Goal: Transaction & Acquisition: Purchase product/service

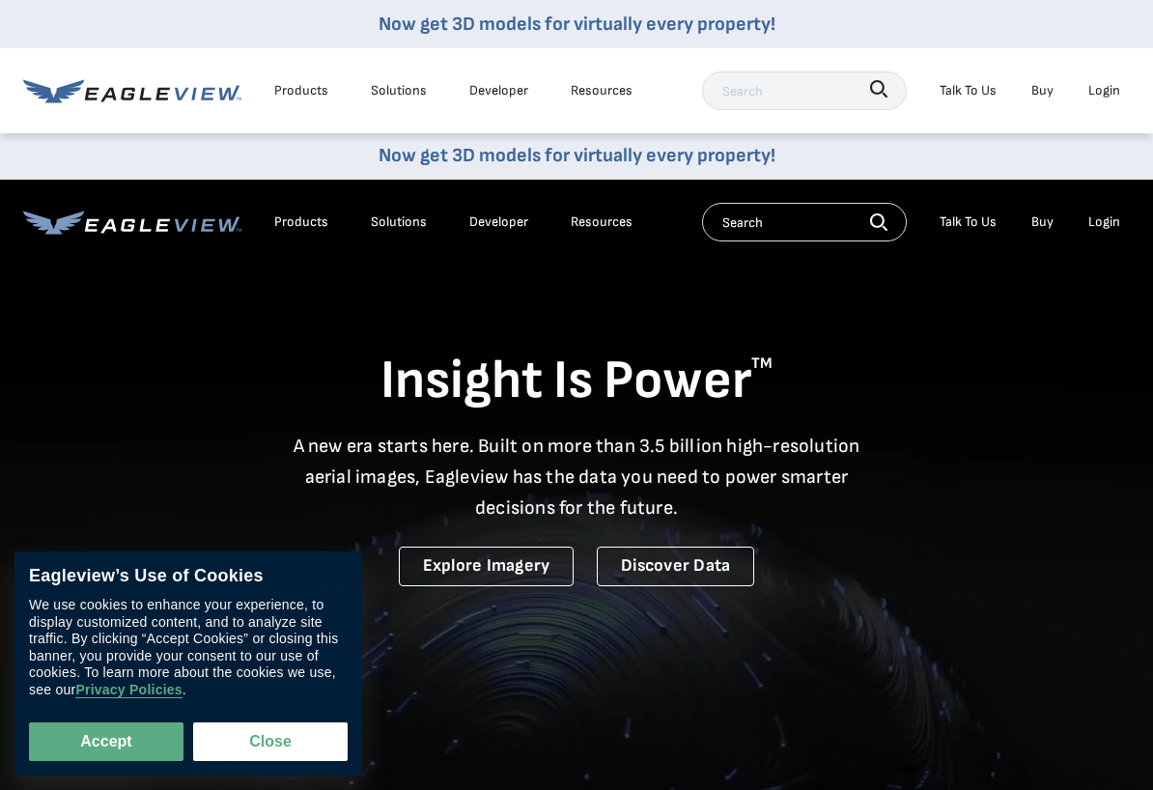
click at [1103, 215] on div "Login" at bounding box center [1104, 221] width 32 height 17
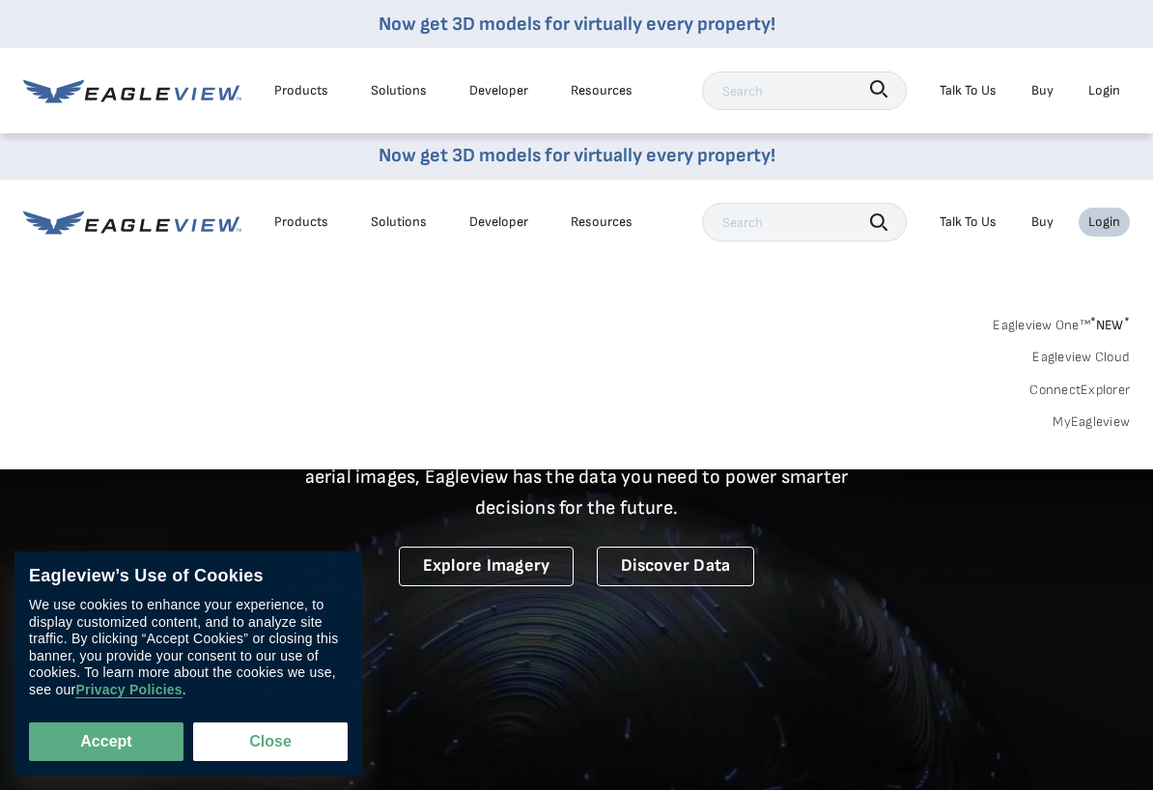
click at [1102, 415] on link "MyEagleview" at bounding box center [1091, 421] width 77 height 17
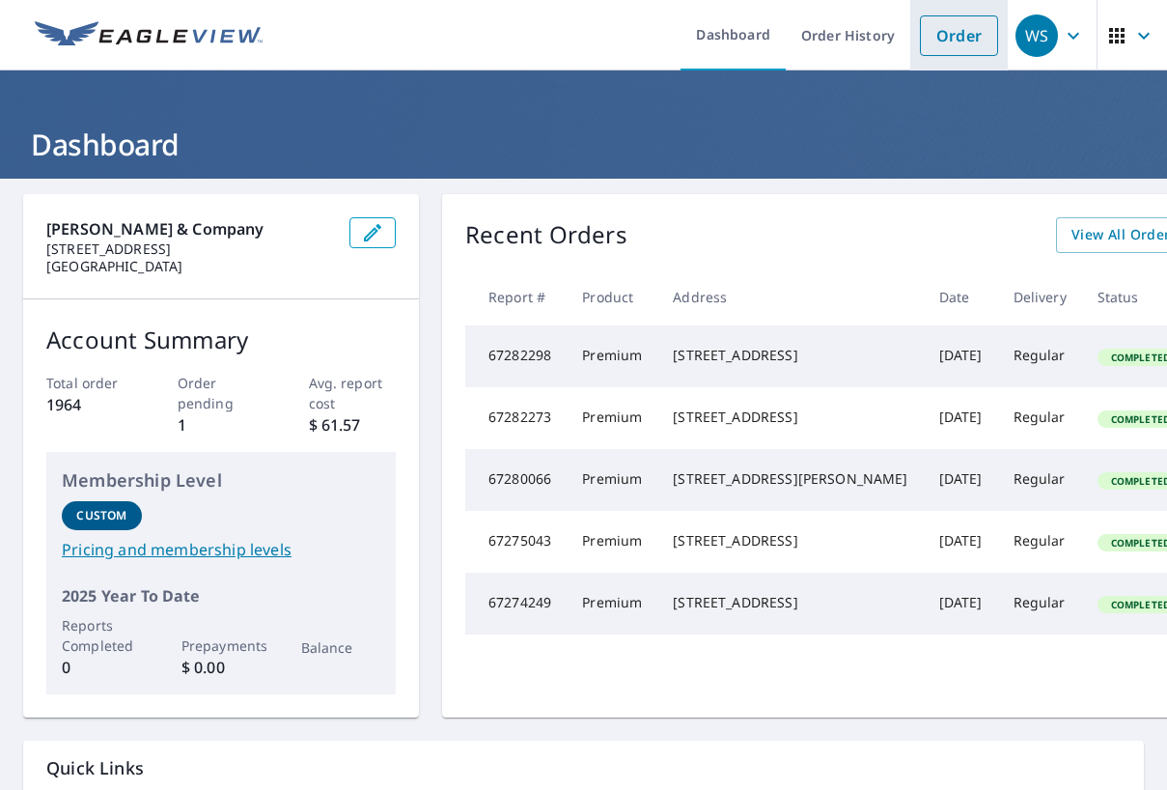
click at [953, 27] on link "Order" at bounding box center [959, 35] width 78 height 41
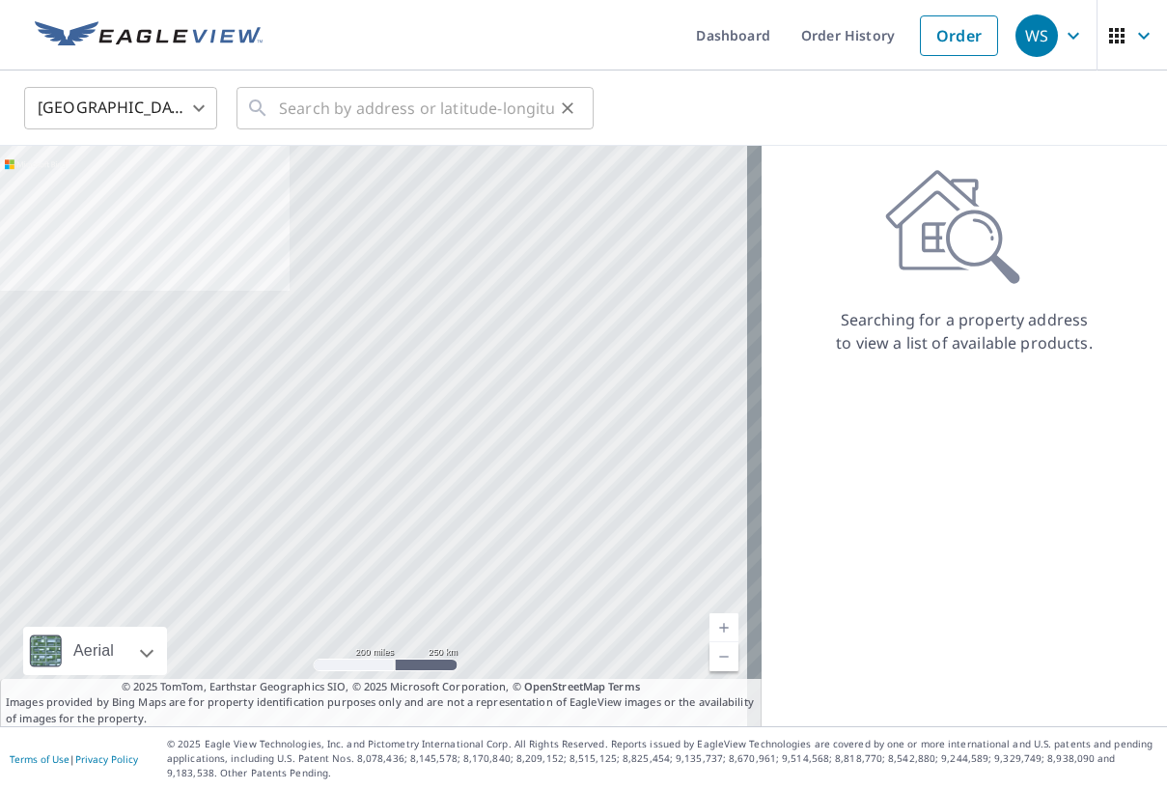
click at [276, 102] on div "​" at bounding box center [415, 108] width 357 height 42
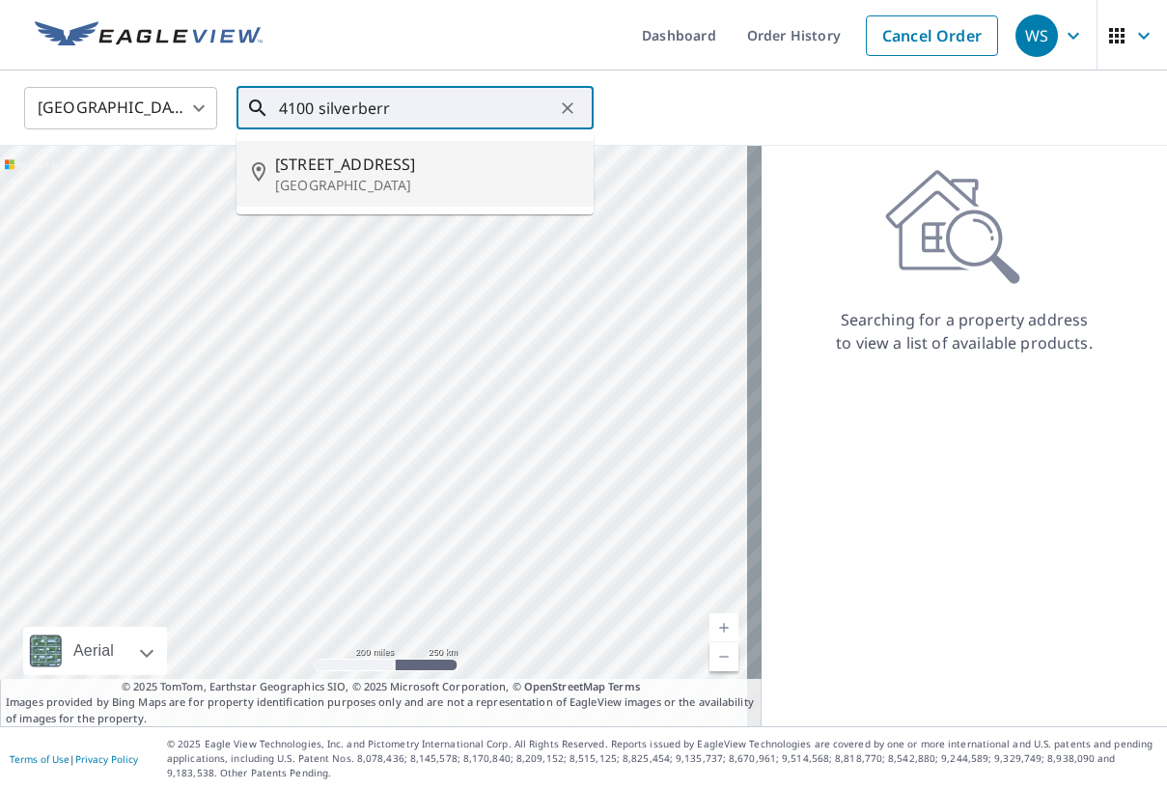
click at [402, 184] on p "[GEOGRAPHIC_DATA]" at bounding box center [426, 185] width 303 height 19
type input "[STREET_ADDRESS]"
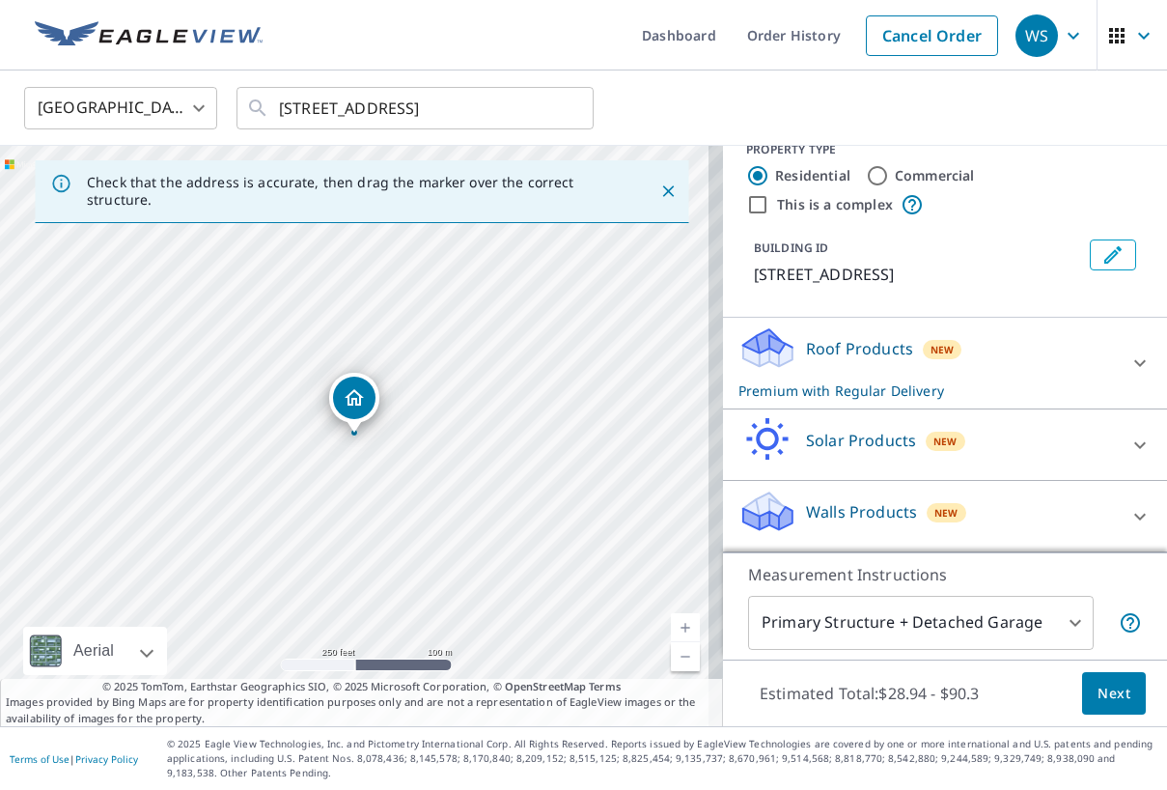
scroll to position [51, 0]
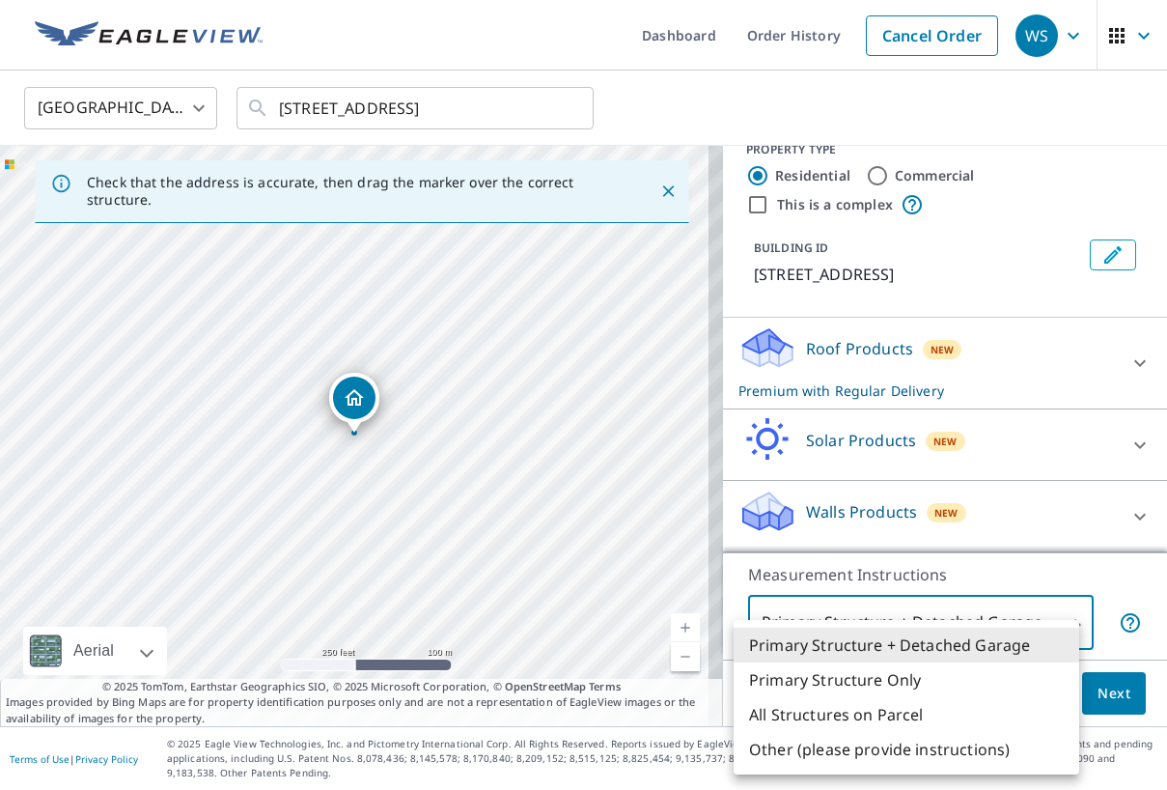
click at [1059, 618] on body "WS WS Dashboard Order History Cancel Order WS [GEOGRAPHIC_DATA] [GEOGRAPHIC_DAT…" at bounding box center [583, 395] width 1167 height 790
click at [866, 683] on li "Primary Structure Only" at bounding box center [907, 679] width 346 height 35
type input "2"
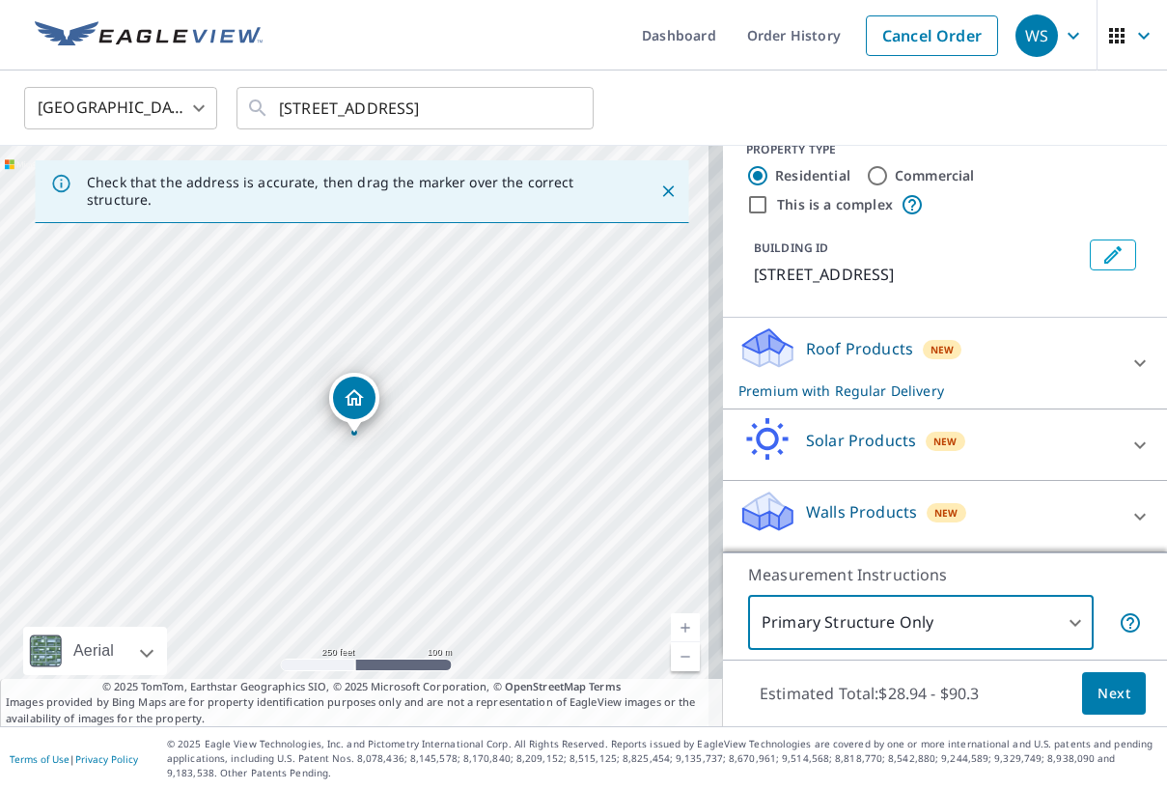
click at [1102, 684] on span "Next" at bounding box center [1114, 694] width 33 height 24
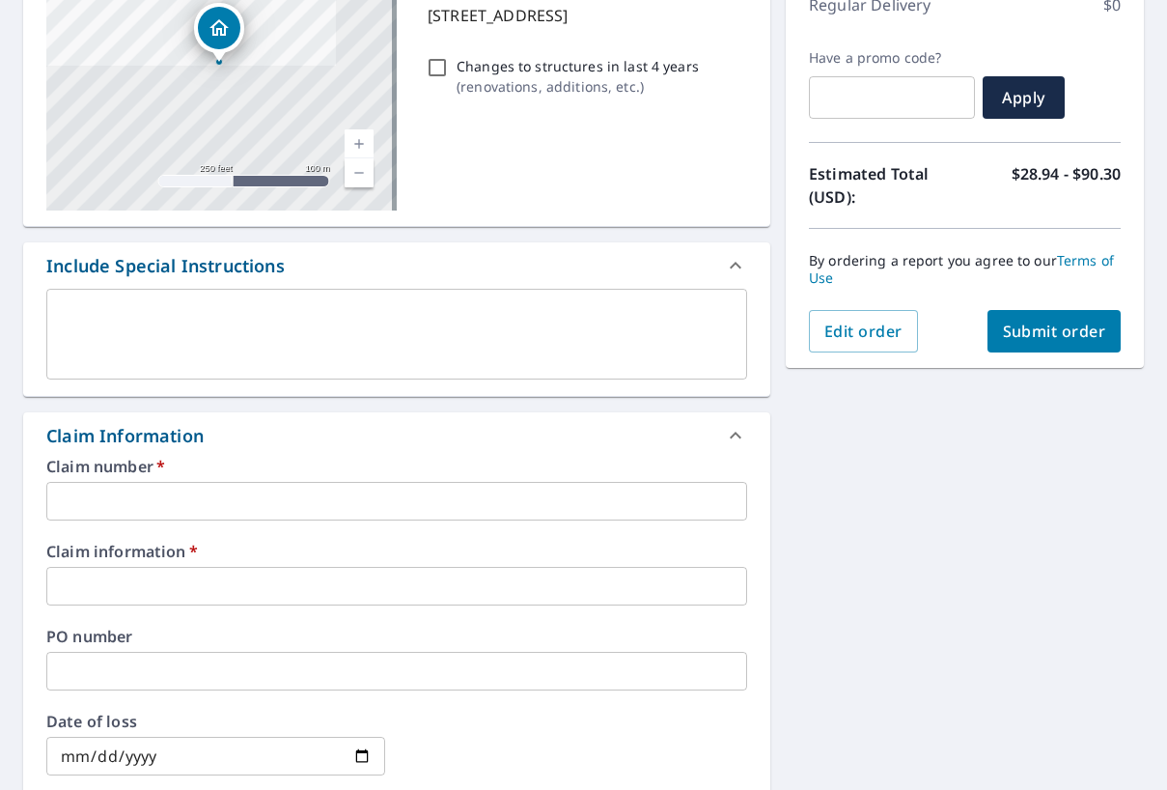
scroll to position [290, 0]
click at [103, 508] on input "text" at bounding box center [396, 500] width 701 height 39
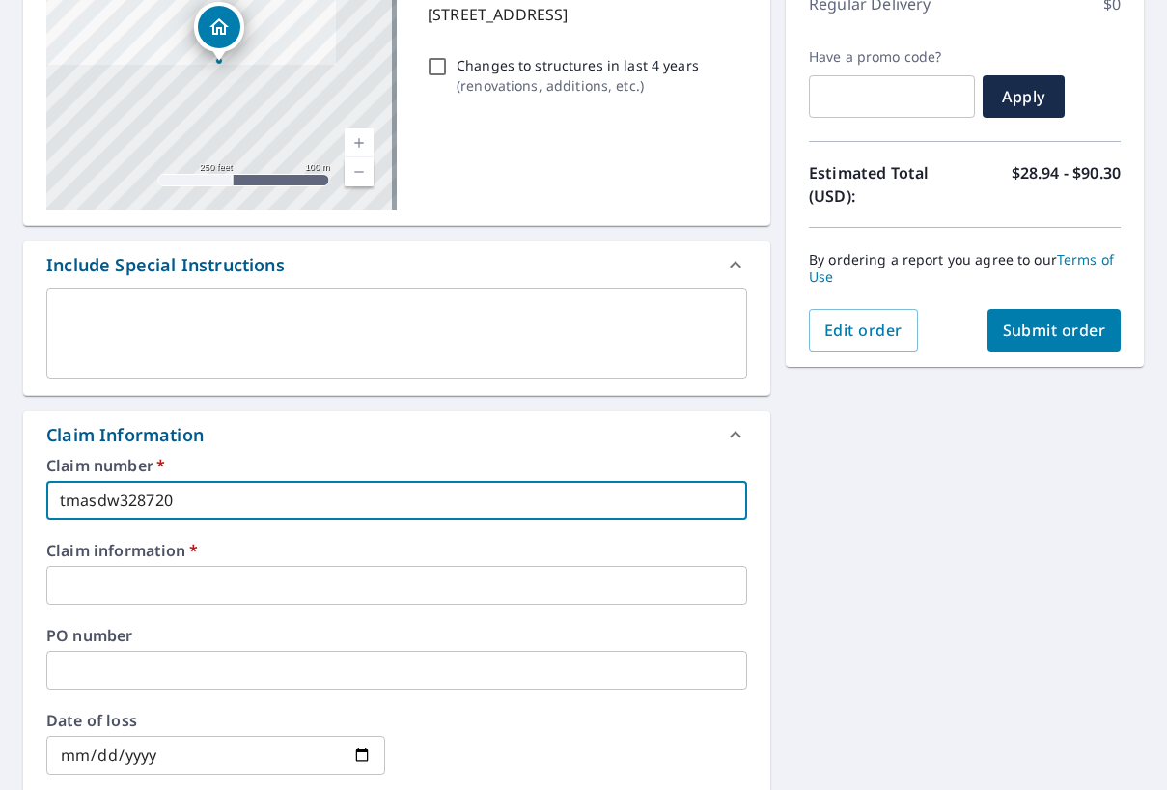
type input "tmasdw328720"
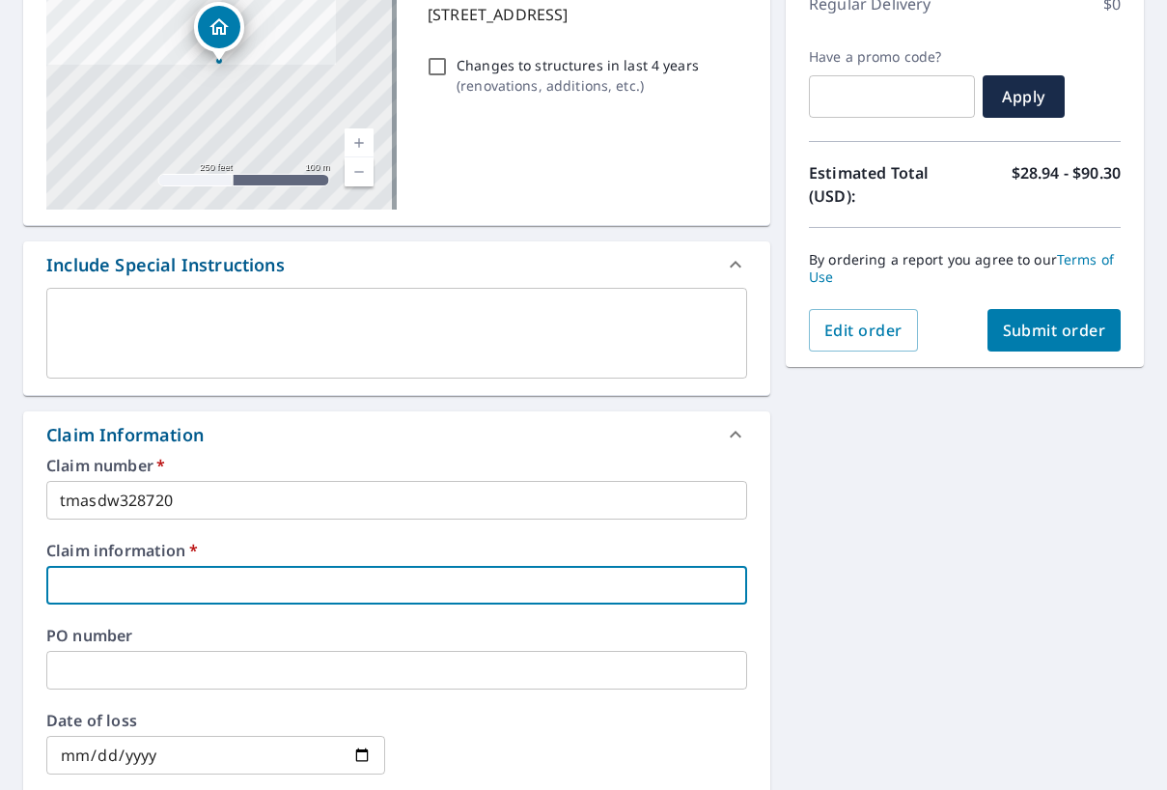
click at [82, 588] on input "text" at bounding box center [396, 585] width 701 height 39
type input "[PERSON_NAME]"
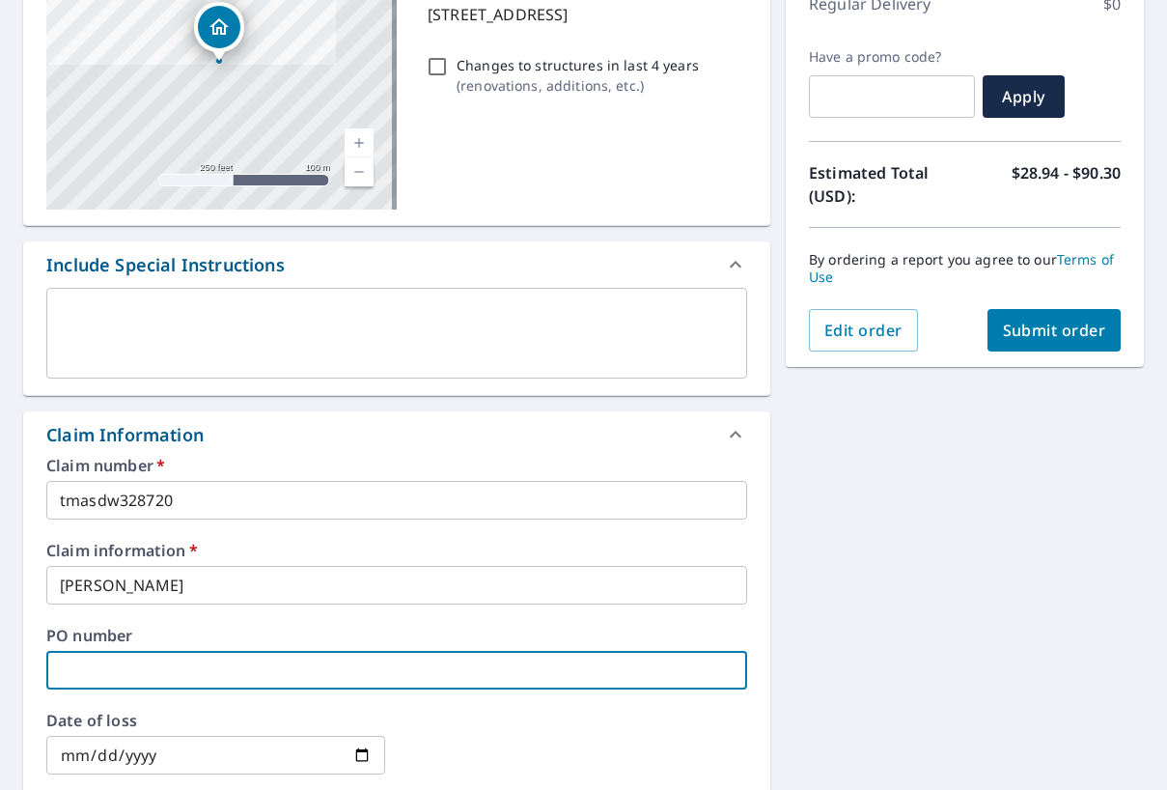
click at [101, 674] on input "text" at bounding box center [396, 670] width 701 height 39
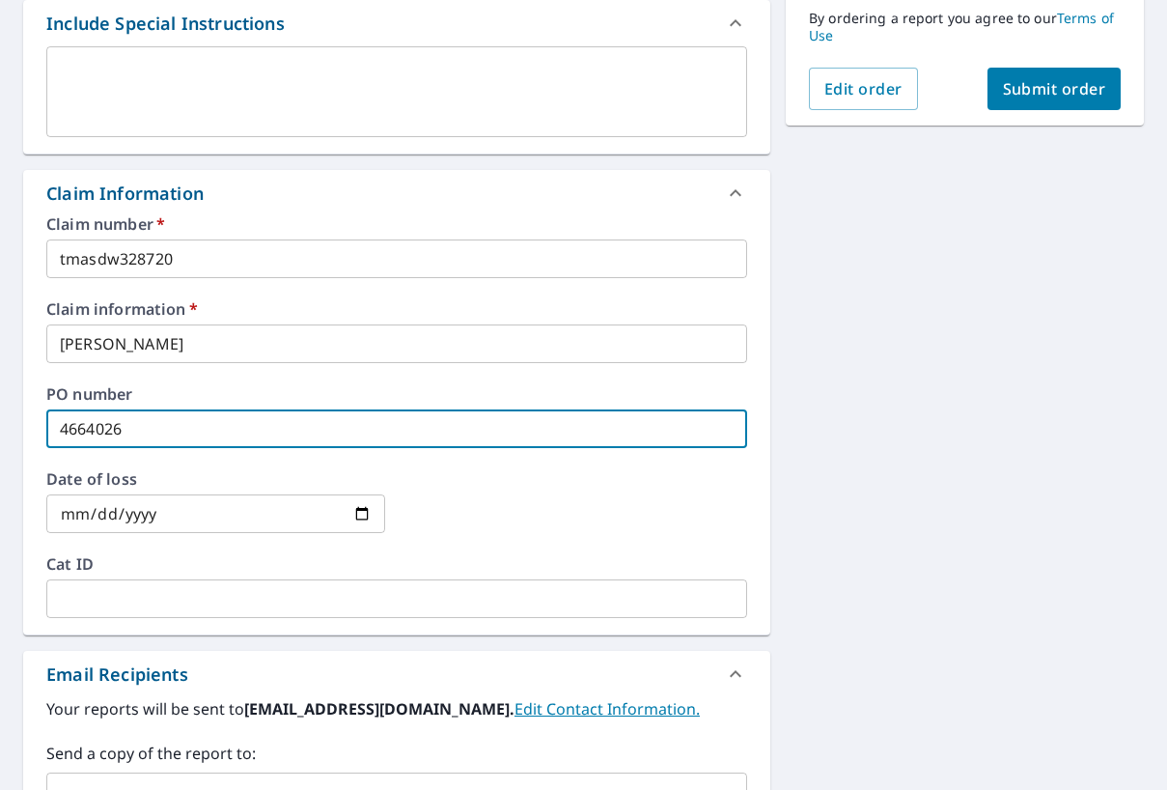
scroll to position [676, 0]
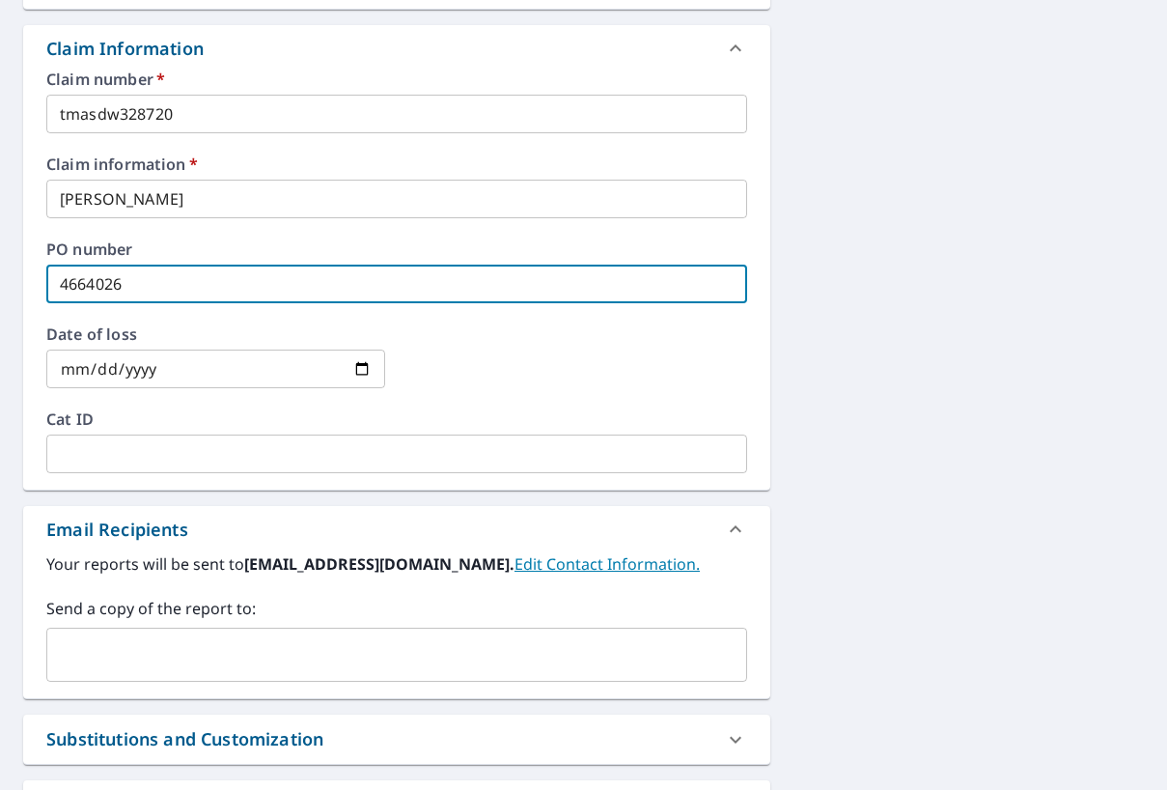
type input "4664026"
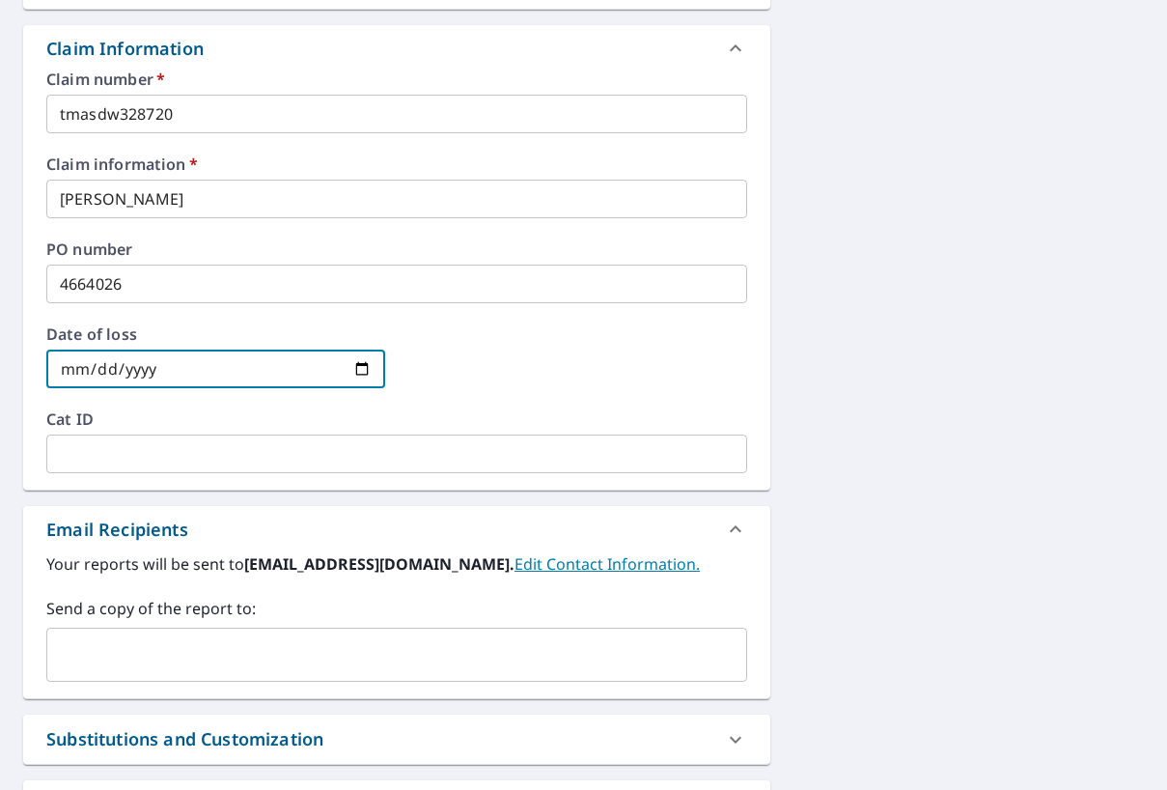
click at [75, 354] on input "date" at bounding box center [215, 369] width 339 height 39
type input "[DATE]"
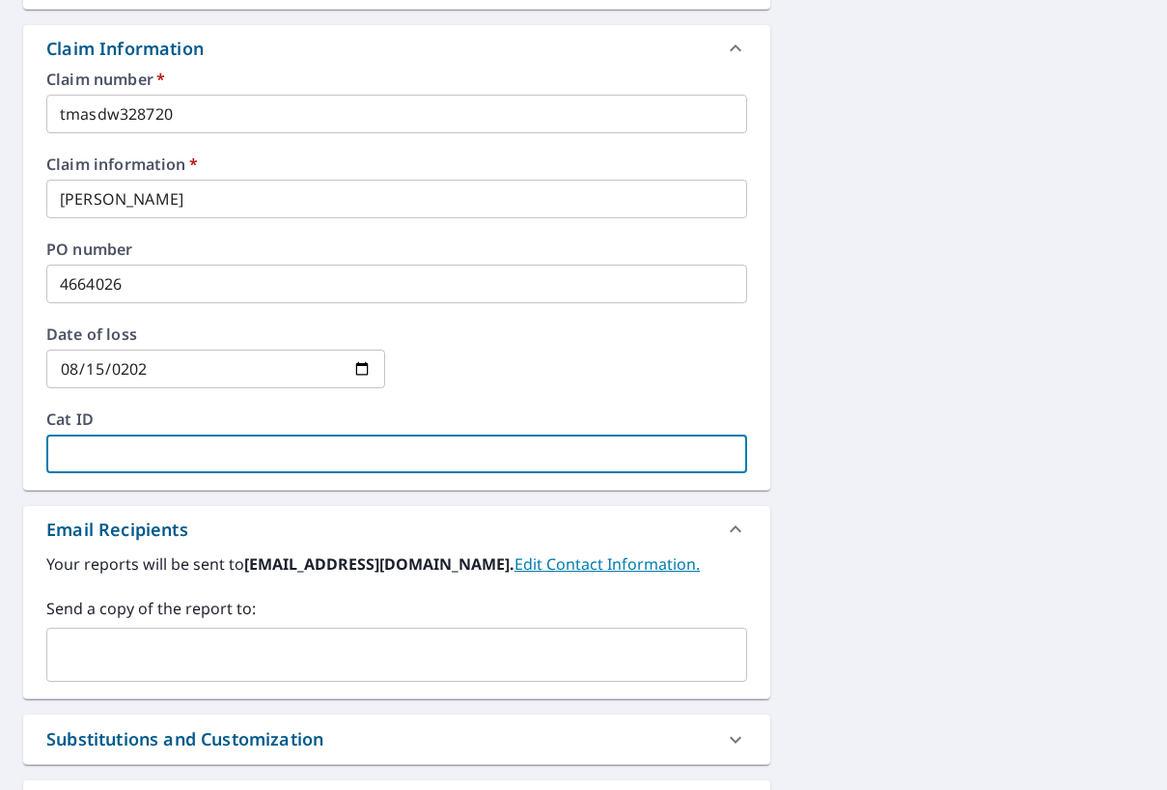
click at [163, 448] on input "text" at bounding box center [396, 454] width 701 height 39
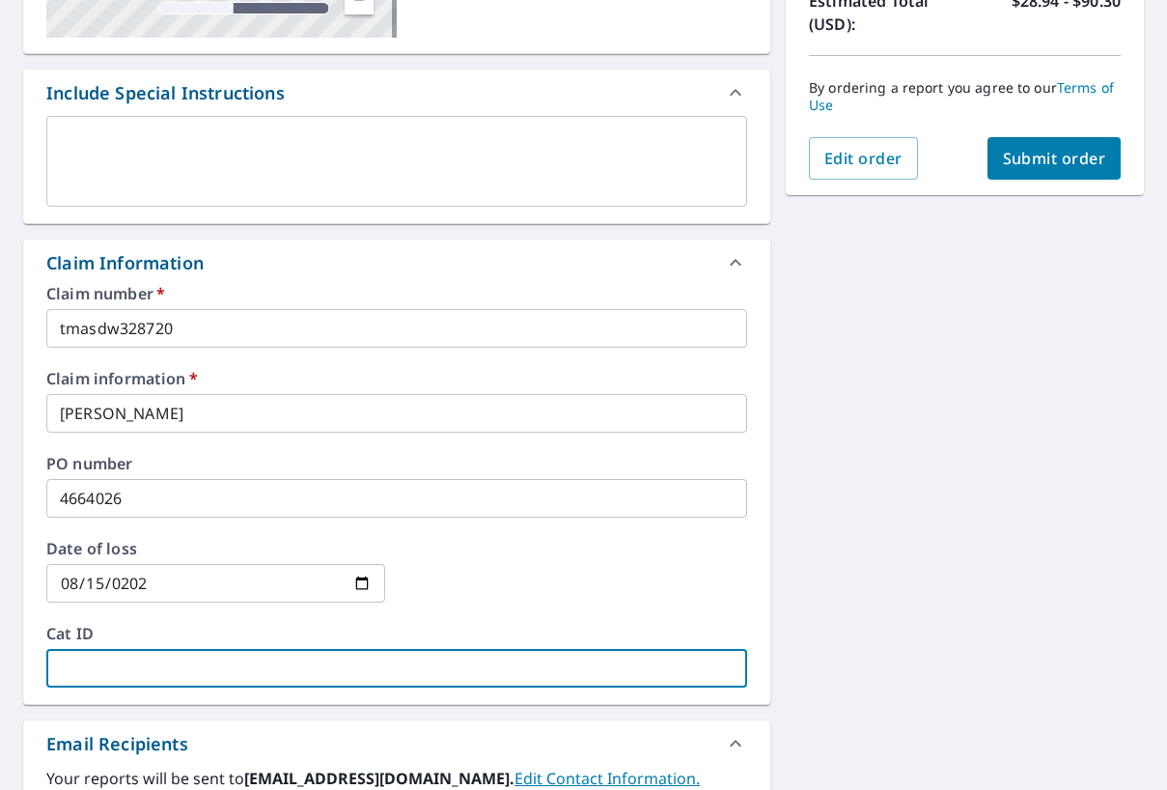
scroll to position [290, 0]
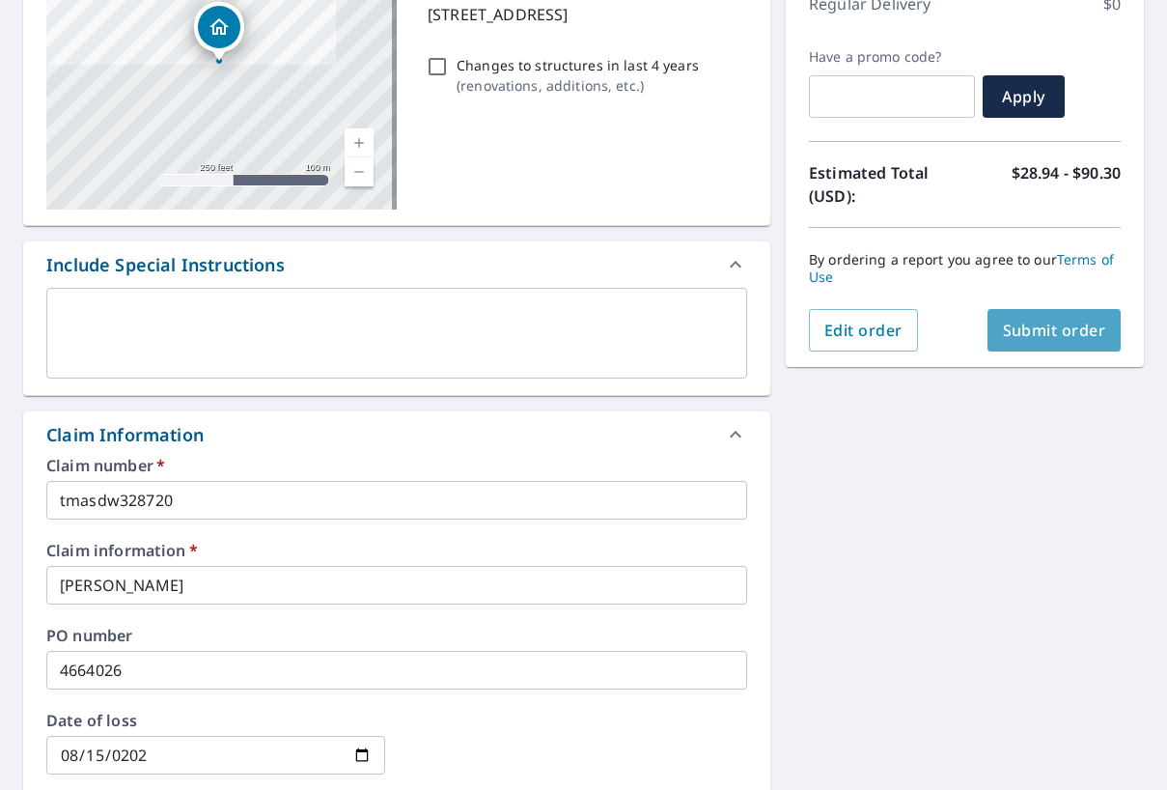
click at [1033, 327] on span "Submit order" at bounding box center [1054, 330] width 103 height 21
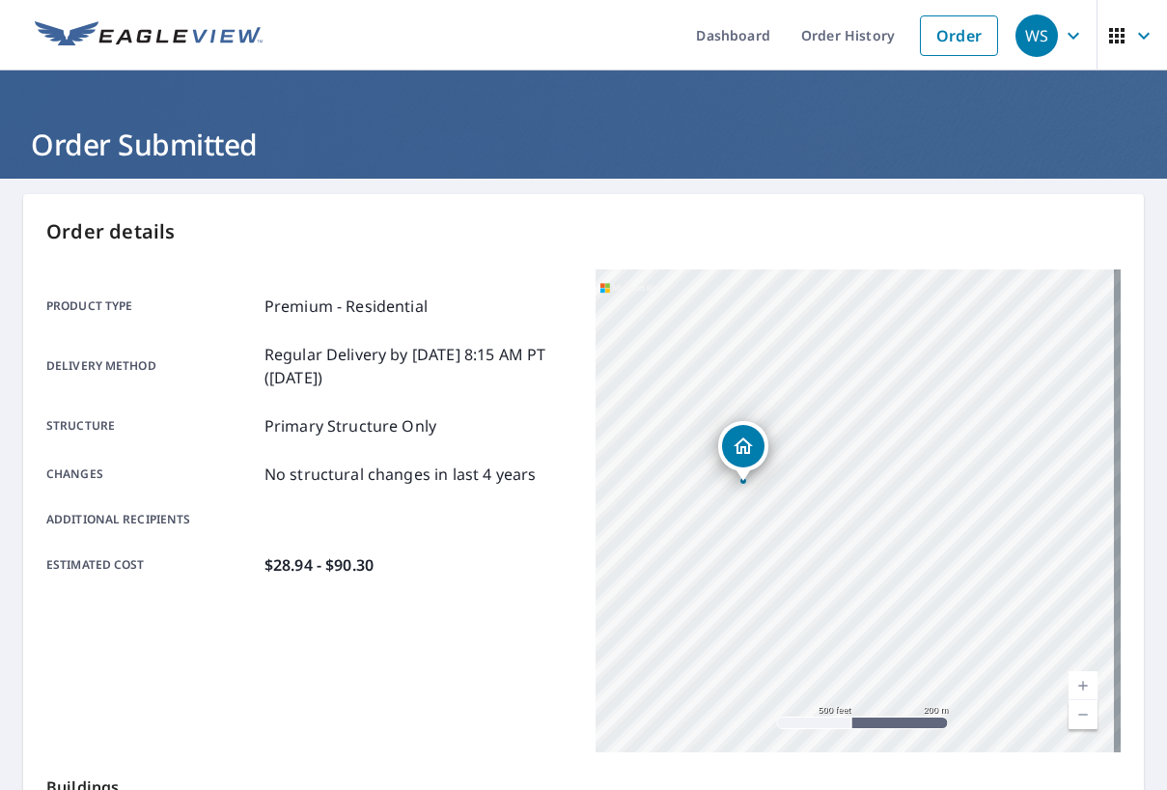
click at [1032, 27] on div "WS" at bounding box center [1037, 35] width 42 height 42
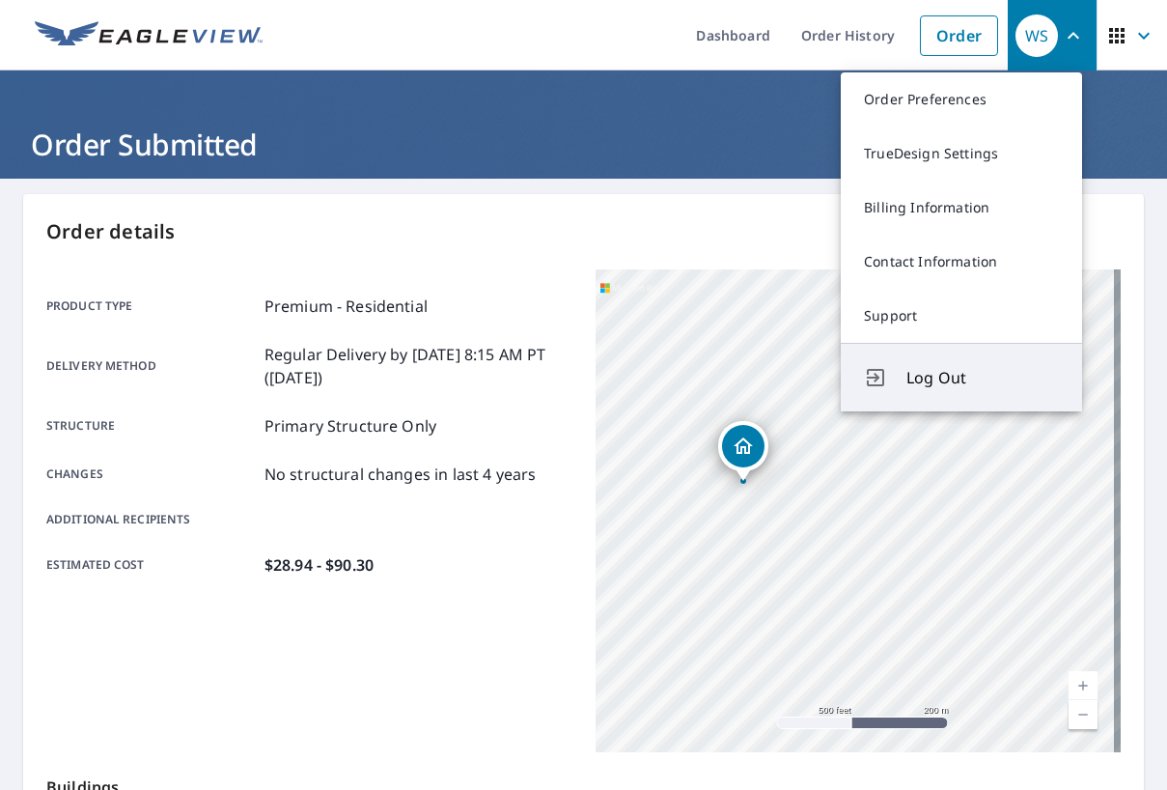
click at [957, 379] on span "Log Out" at bounding box center [983, 377] width 153 height 23
